Goal: Task Accomplishment & Management: Manage account settings

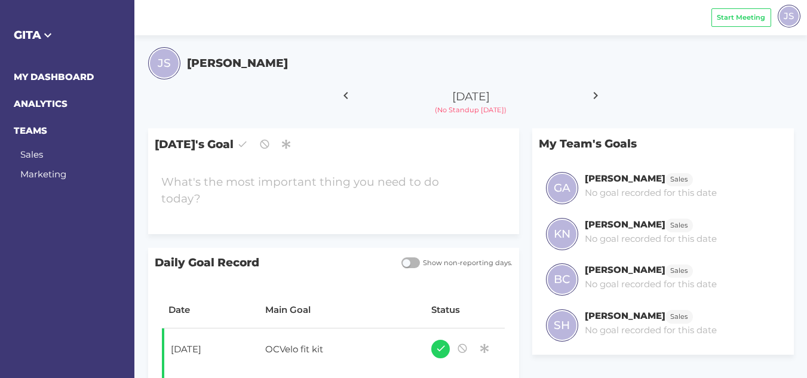
click at [587, 97] on div at bounding box center [596, 98] width 50 height 33
click at [594, 97] on icon at bounding box center [596, 96] width 20 height 30
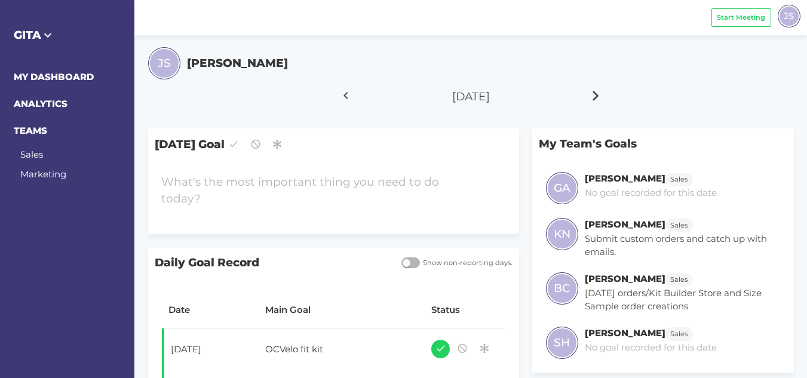
click at [594, 97] on icon at bounding box center [596, 96] width 20 height 30
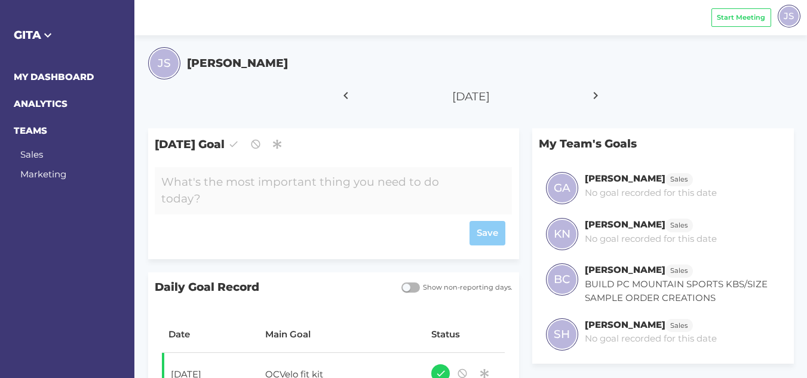
click at [293, 180] on div at bounding box center [319, 190] width 328 height 47
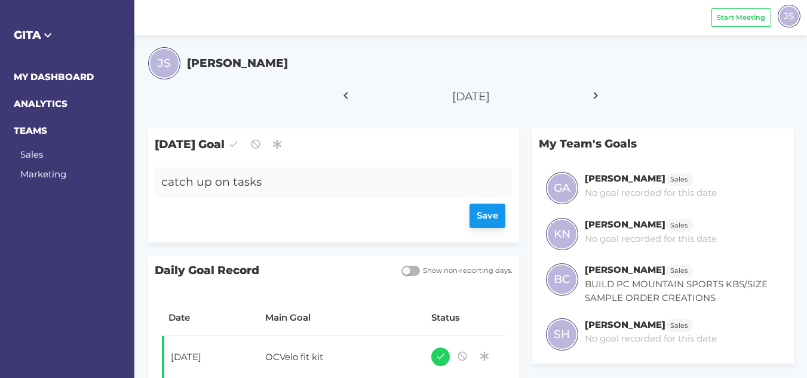
click at [493, 208] on div "Save" at bounding box center [333, 216] width 344 height 24
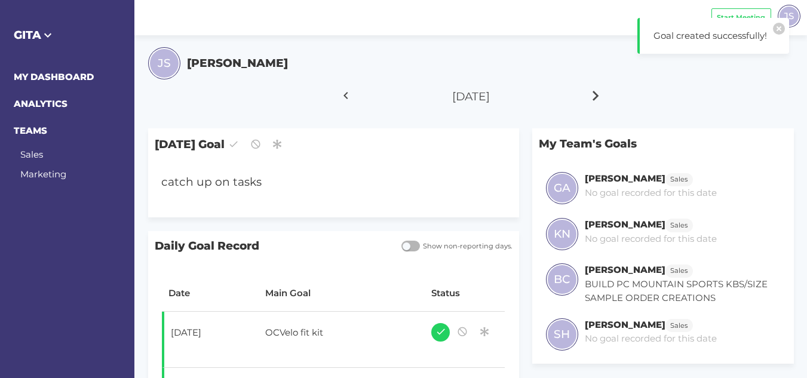
click at [602, 96] on icon at bounding box center [596, 96] width 20 height 30
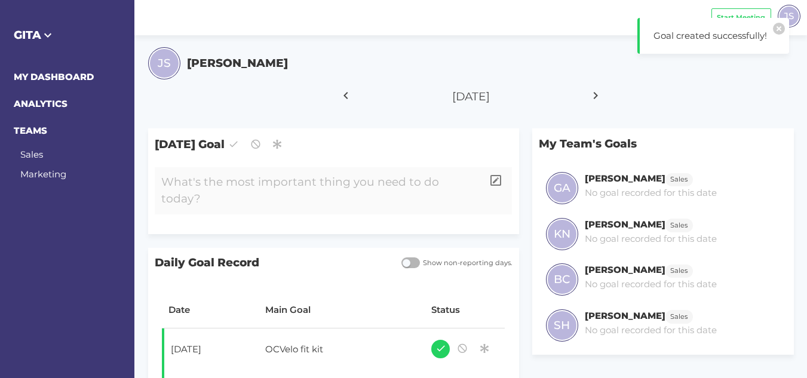
click at [277, 180] on div at bounding box center [319, 190] width 328 height 47
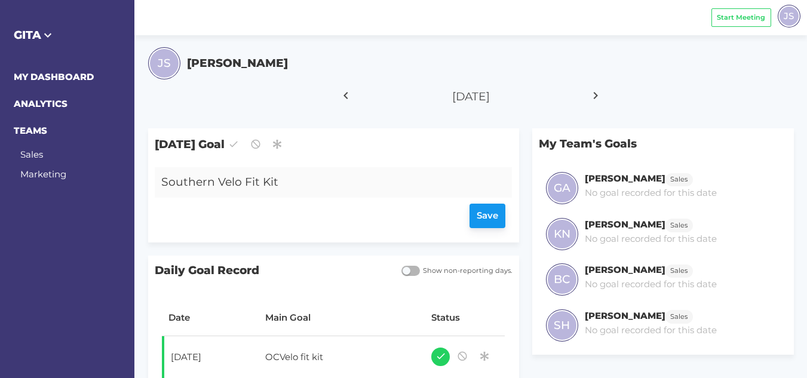
click at [492, 214] on div "Save" at bounding box center [333, 216] width 344 height 24
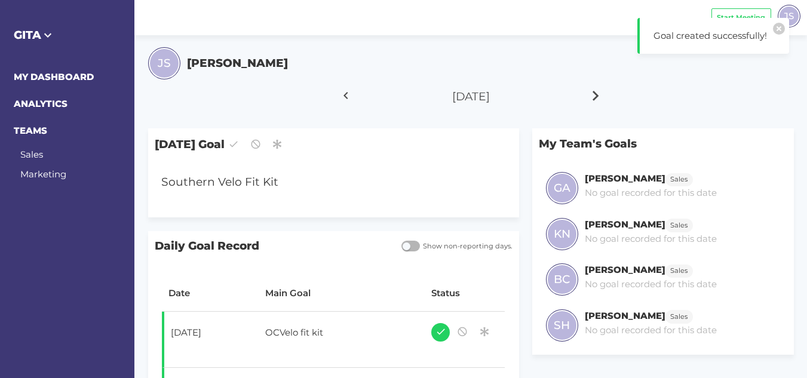
click at [598, 93] on icon at bounding box center [596, 96] width 20 height 30
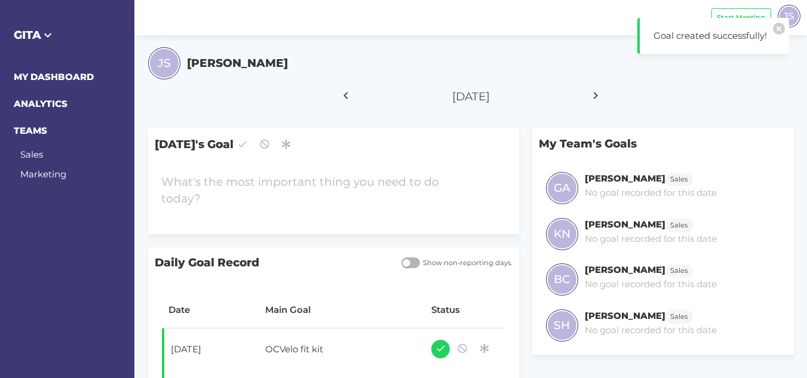
click at [348, 179] on div at bounding box center [319, 190] width 328 height 47
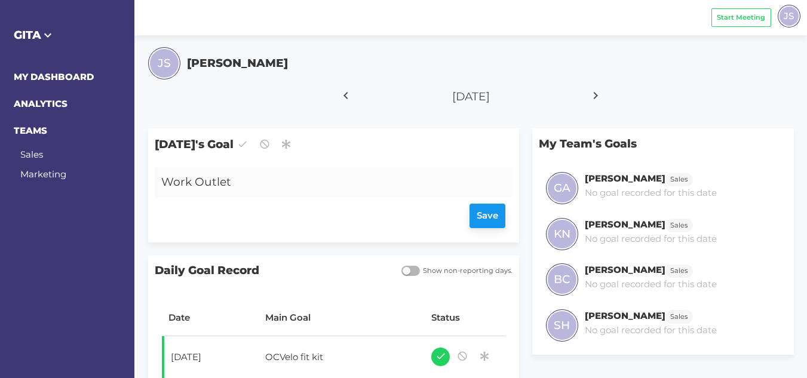
click at [492, 213] on div "Save" at bounding box center [333, 216] width 344 height 24
